Goal: Task Accomplishment & Management: Manage account settings

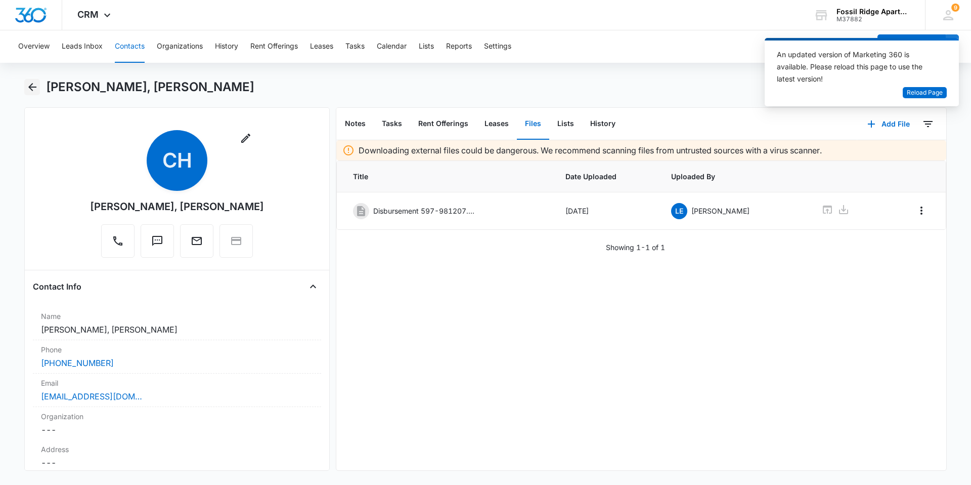
click at [31, 89] on icon "Back" at bounding box center [32, 87] width 8 height 8
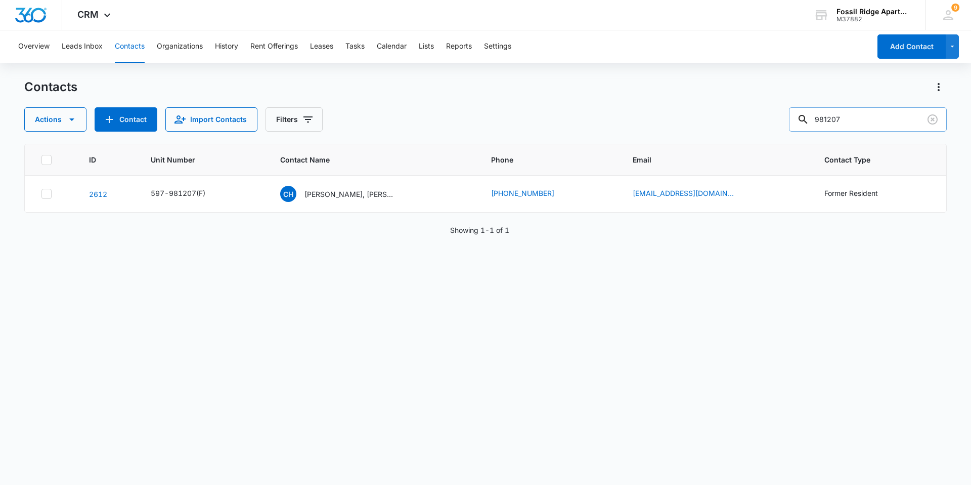
drag, startPoint x: 864, startPoint y: 115, endPoint x: 805, endPoint y: 124, distance: 59.3
click at [805, 124] on div "981207" at bounding box center [868, 119] width 158 height 24
type input "860205"
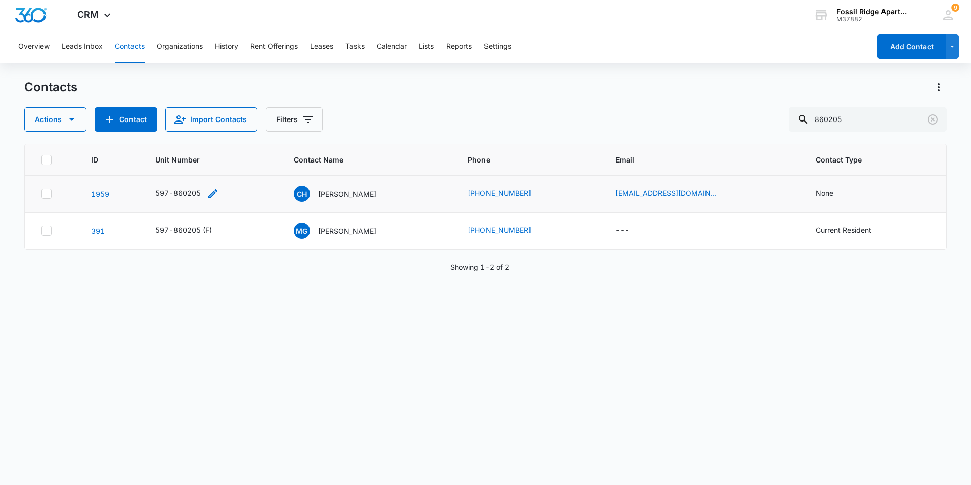
click at [214, 192] on icon "Unit Number - 597-860205 - Select to Edit Field" at bounding box center [212, 193] width 9 height 9
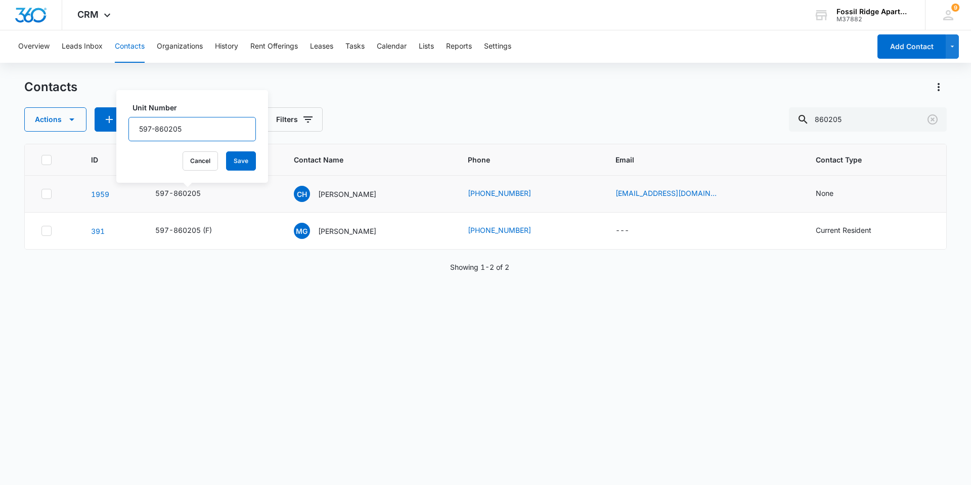
click at [196, 135] on input "597-860205" at bounding box center [191, 129] width 127 height 24
type input "597-860205(F)"
drag, startPoint x: 226, startPoint y: 162, endPoint x: 222, endPoint y: 152, distance: 11.2
click at [226, 162] on button "Save" at bounding box center [241, 160] width 30 height 19
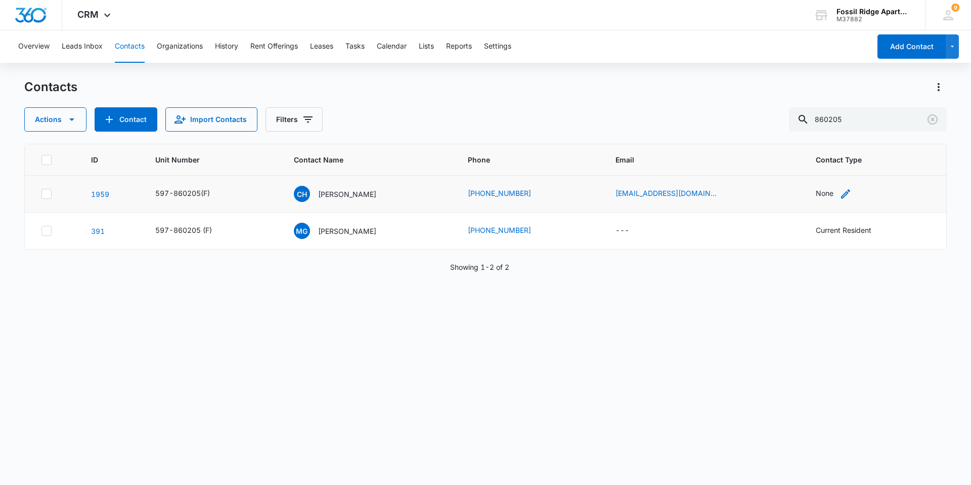
click at [823, 194] on div "None" at bounding box center [825, 193] width 18 height 11
click at [859, 128] on div at bounding box center [859, 129] width 16 height 16
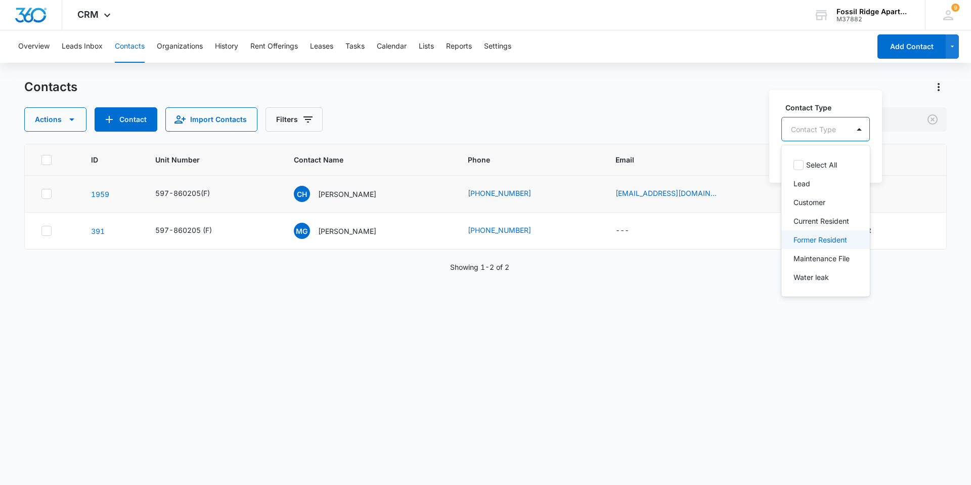
click at [807, 240] on p "Former Resident" at bounding box center [821, 239] width 54 height 11
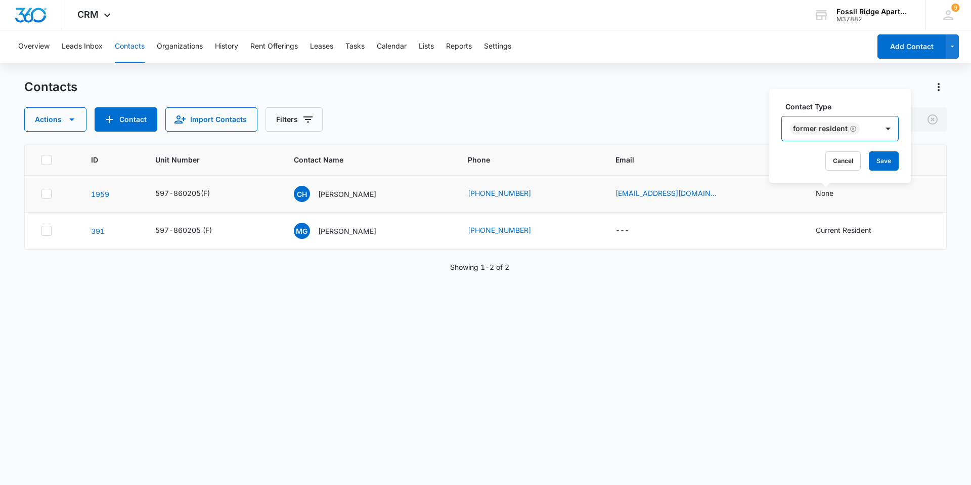
click at [870, 130] on div "Former Resident" at bounding box center [830, 128] width 96 height 24
click at [885, 161] on button "Save" at bounding box center [884, 160] width 30 height 19
click at [328, 196] on p "Cassandra Hilburn" at bounding box center [347, 194] width 58 height 11
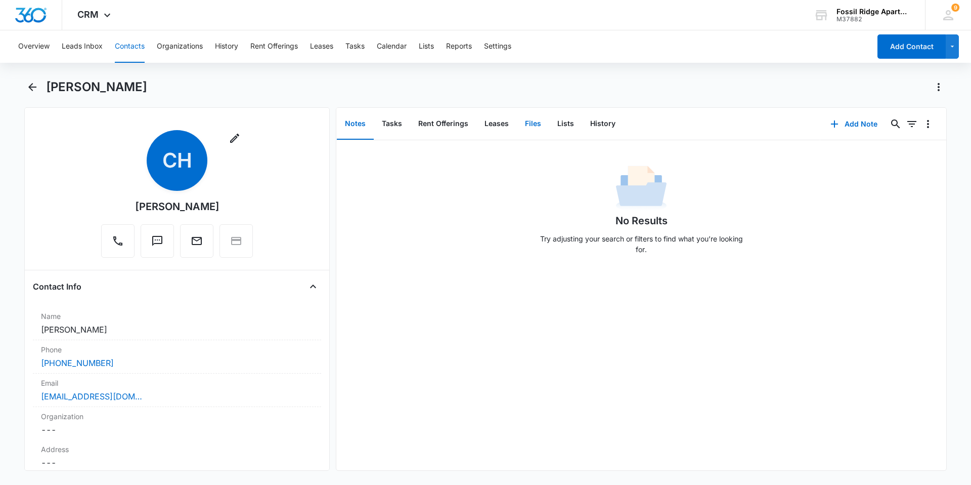
click at [530, 123] on button "Files" at bounding box center [533, 123] width 32 height 31
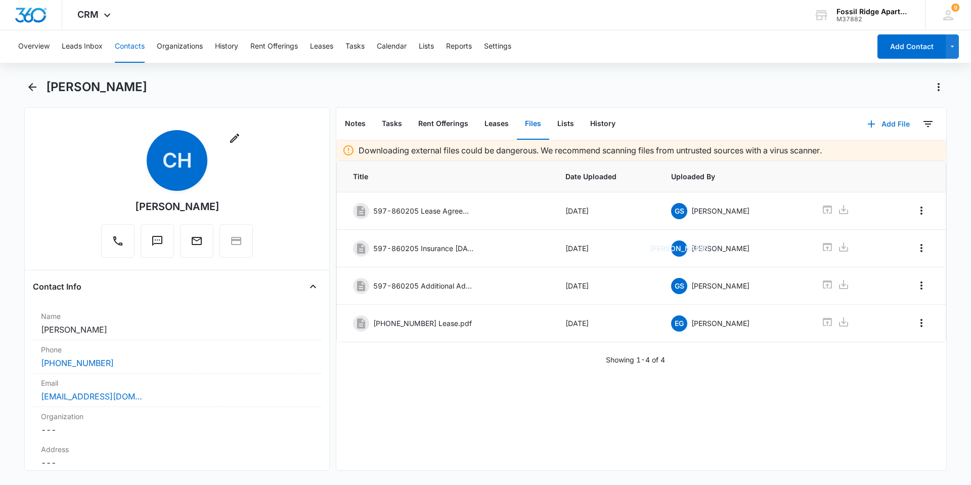
click at [868, 124] on icon "button" at bounding box center [871, 123] width 7 height 7
click at [855, 156] on div "Upload Files" at bounding box center [875, 156] width 40 height 7
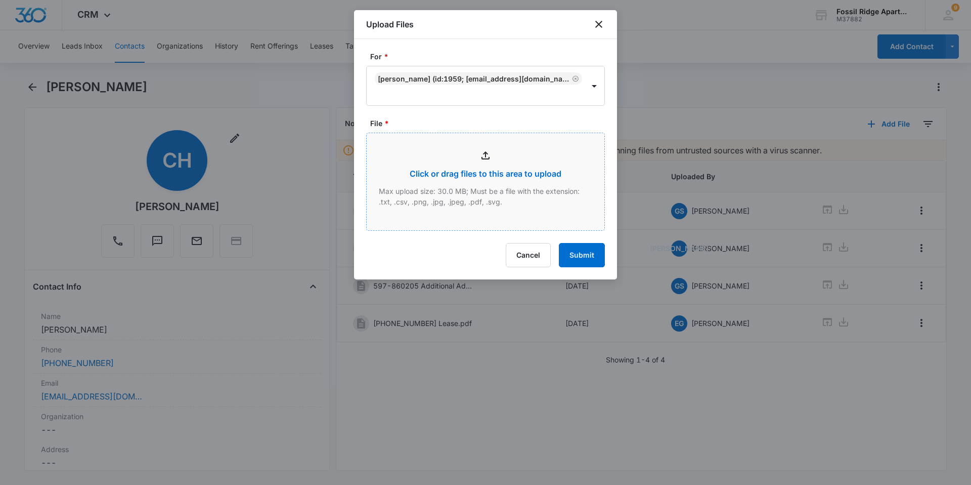
type input "C:\fakepath\Xerox Scan_10152025095226.pdf"
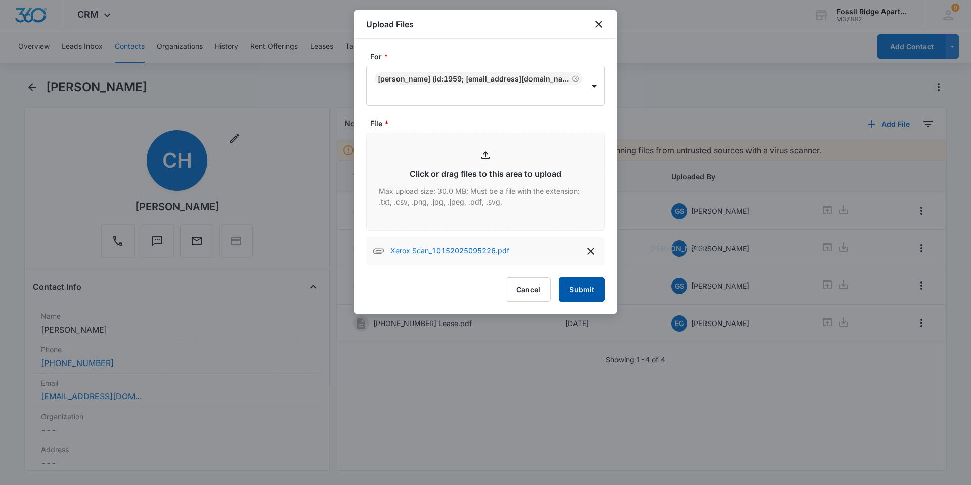
click at [568, 290] on button "Submit" at bounding box center [582, 289] width 46 height 24
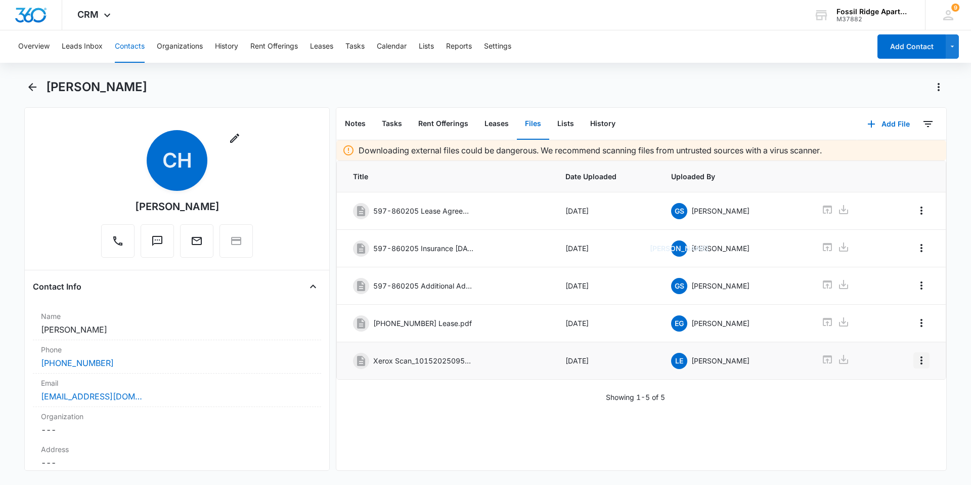
click at [921, 361] on icon "Overflow Menu" at bounding box center [922, 360] width 2 height 8
click at [884, 391] on div "Edit" at bounding box center [886, 388] width 21 height 7
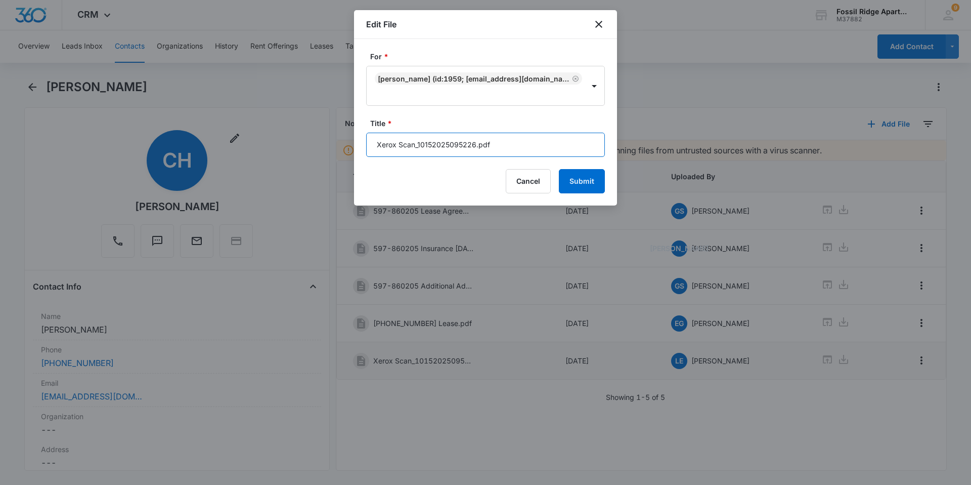
drag, startPoint x: 474, startPoint y: 144, endPoint x: 371, endPoint y: 152, distance: 103.5
click at [371, 152] on input "Xerox Scan_10152025095226.pdf" at bounding box center [485, 145] width 239 height 24
type input "Disbursement 597-860205.pdf"
click at [585, 178] on button "Submit" at bounding box center [582, 181] width 46 height 24
